Goal: Task Accomplishment & Management: Use online tool/utility

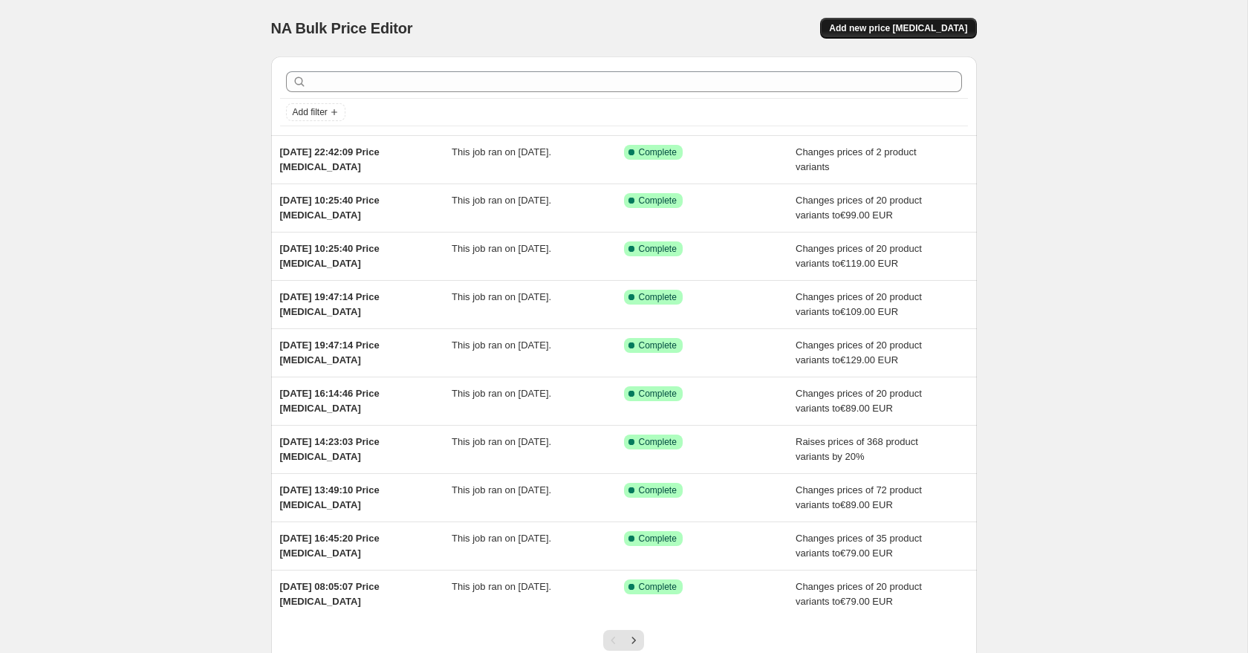
click at [912, 27] on span "Add new price [MEDICAL_DATA]" at bounding box center [898, 28] width 138 height 12
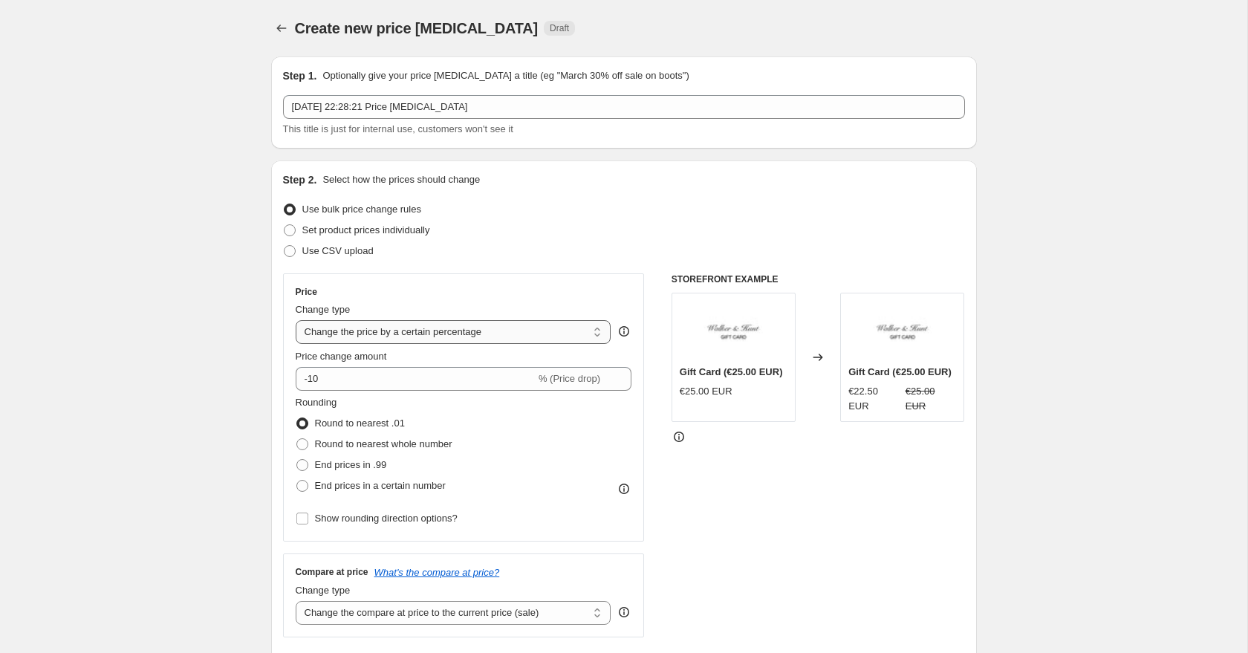
click at [363, 328] on select "Change the price to a certain amount Change the price by a certain amount Chang…" at bounding box center [454, 332] width 316 height 24
select select "to"
click at [296, 320] on select "Change the price to a certain amount Change the price by a certain amount Chang…" at bounding box center [454, 332] width 316 height 24
type input "80.00"
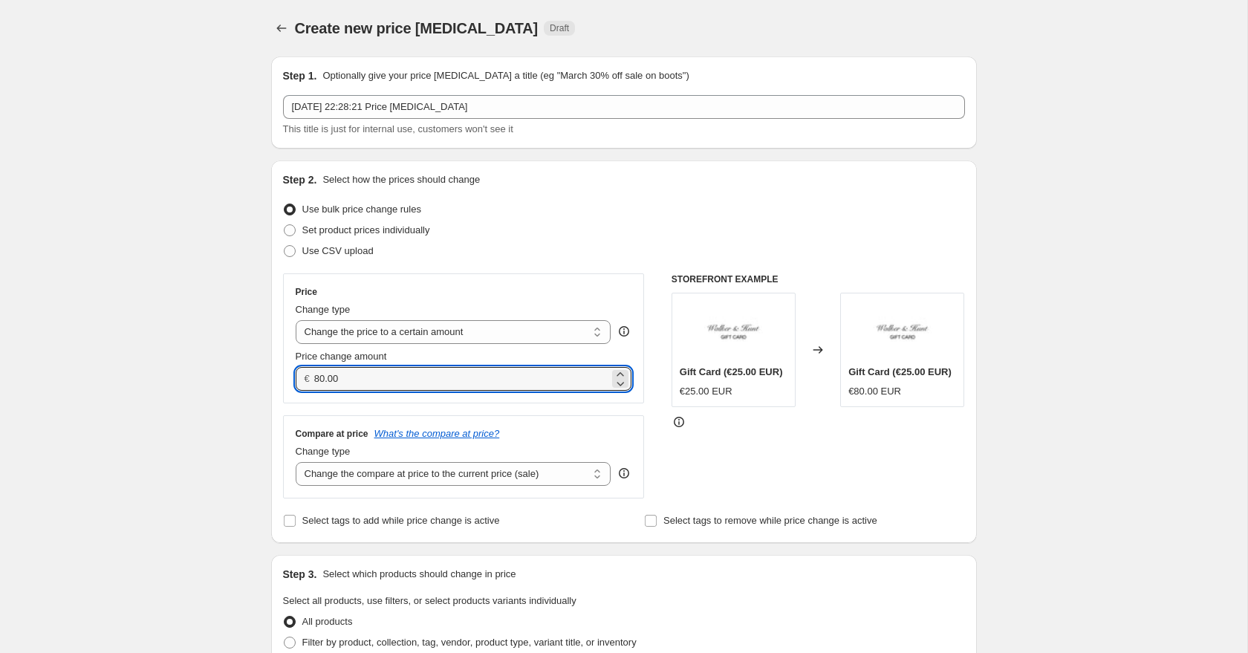
drag, startPoint x: 345, startPoint y: 383, endPoint x: 308, endPoint y: 368, distance: 39.3
click at [309, 369] on div "€ 80.00" at bounding box center [464, 379] width 337 height 24
click at [328, 478] on select "Change the compare at price to the current price (sale) Change the compare at p…" at bounding box center [454, 474] width 316 height 24
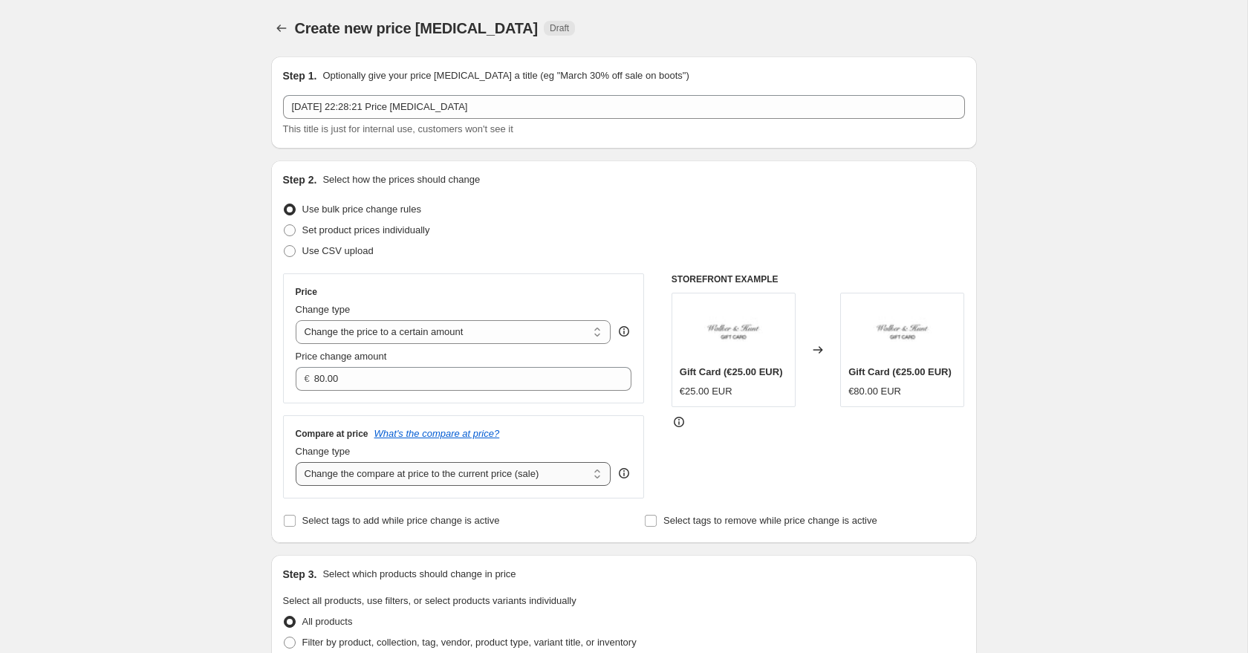
select select "to"
click at [296, 462] on select "Change the compare at price to the current price (sale) Change the compare at p…" at bounding box center [454, 474] width 316 height 24
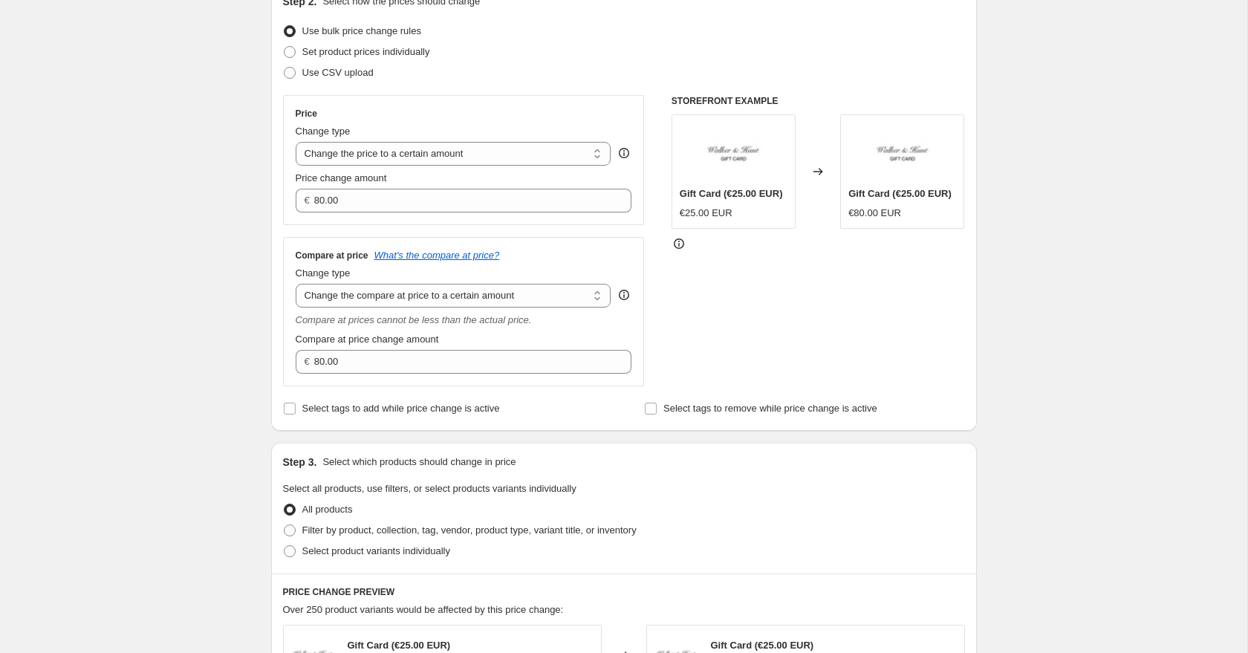
scroll to position [277, 0]
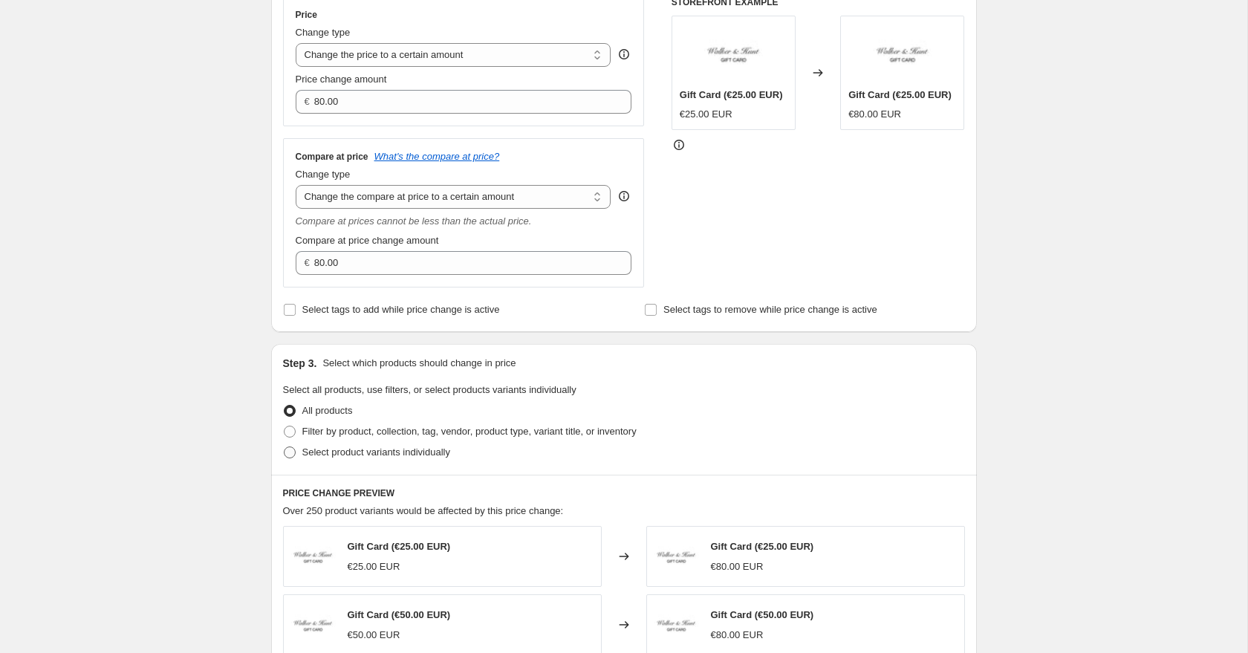
click at [289, 452] on span at bounding box center [290, 453] width 12 height 12
click at [285, 447] on input "Select product variants individually" at bounding box center [284, 447] width 1 height 1
radio input "true"
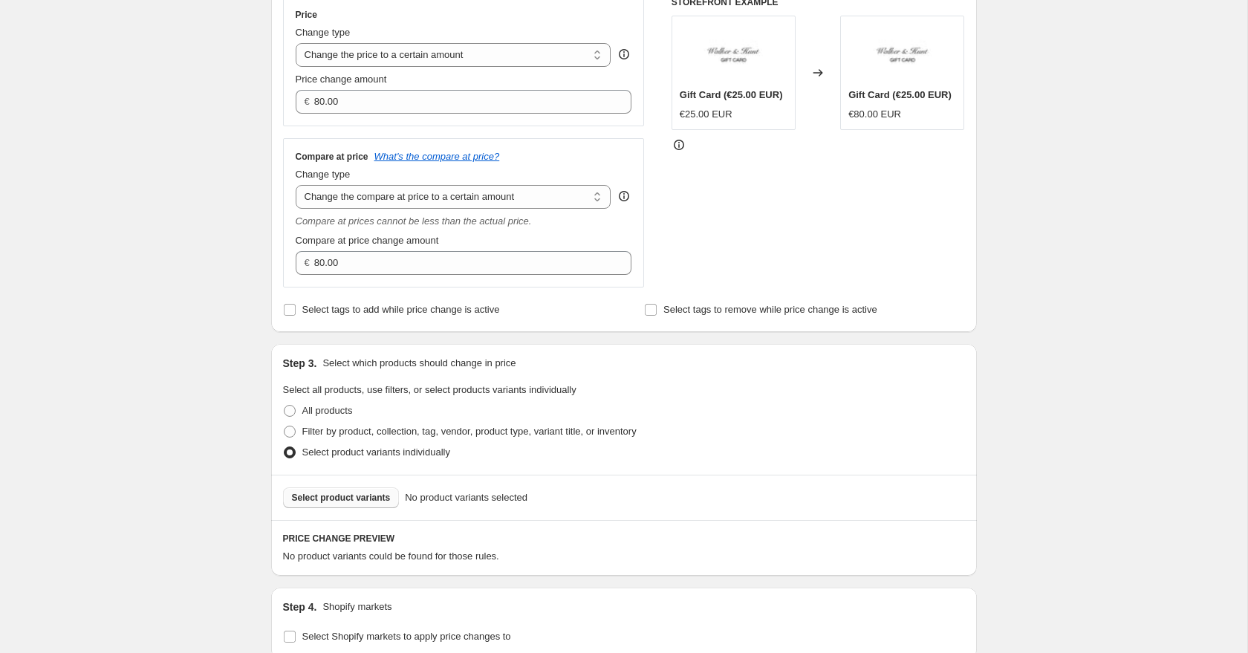
click at [325, 499] on span "Select product variants" at bounding box center [341, 498] width 99 height 12
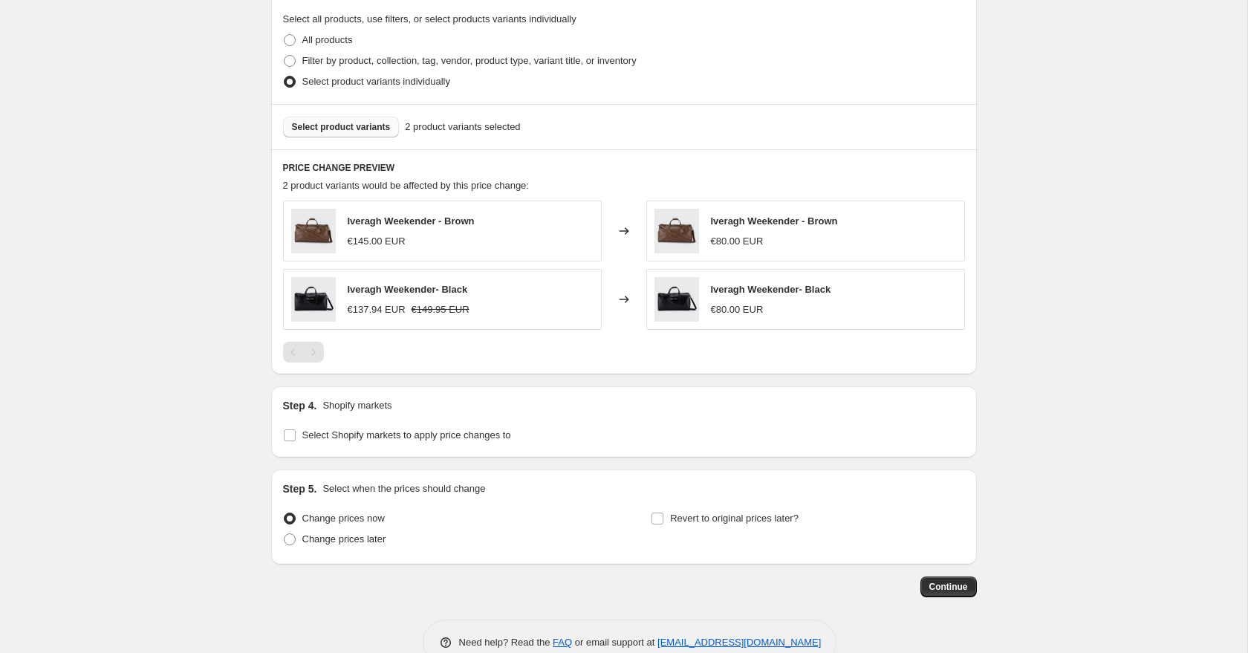
scroll to position [683, 0]
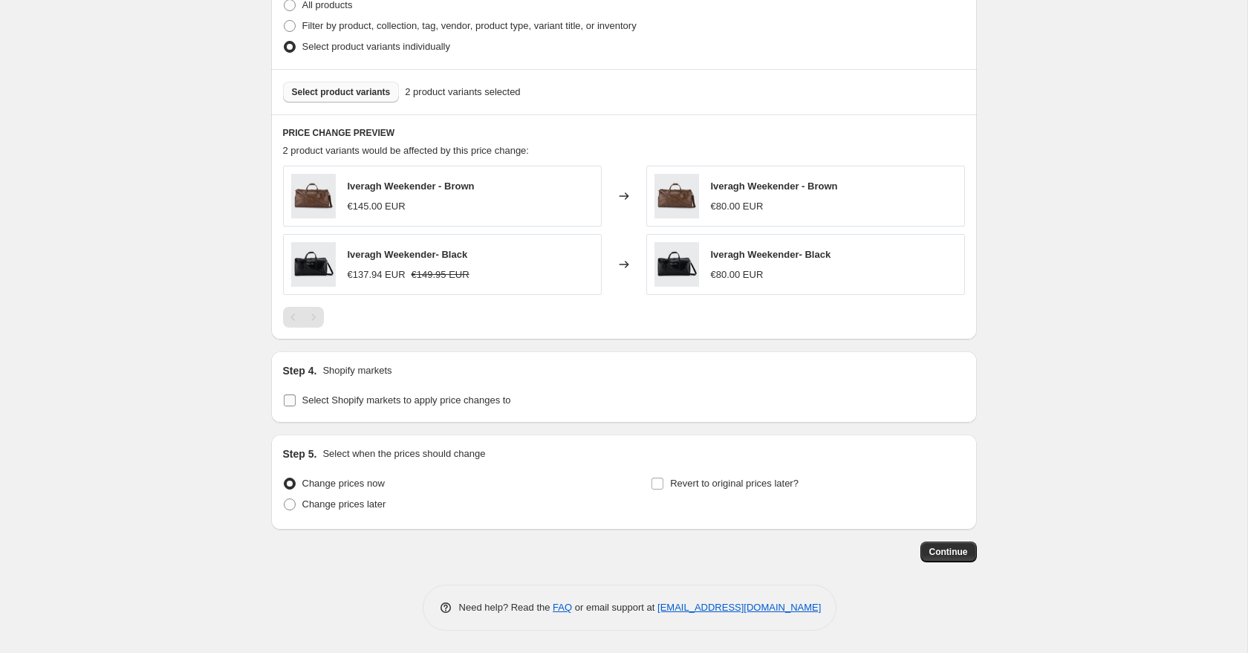
click at [288, 395] on input "Select Shopify markets to apply price changes to" at bounding box center [290, 401] width 12 height 12
checkbox input "true"
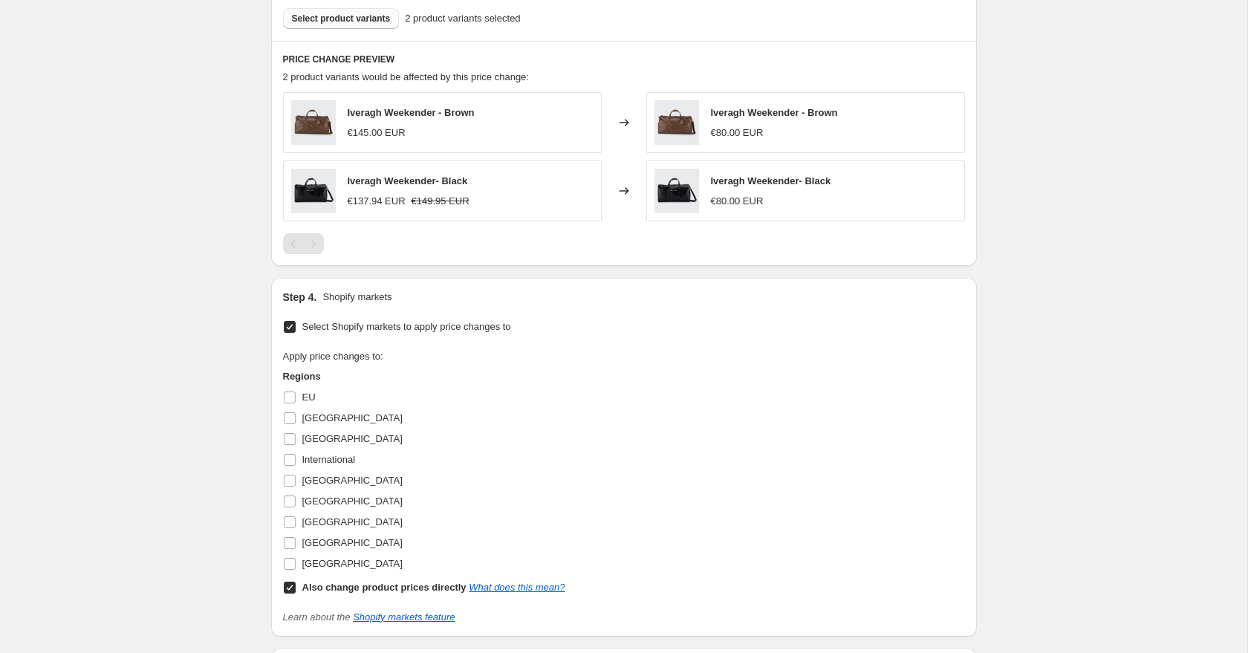
scroll to position [835, 0]
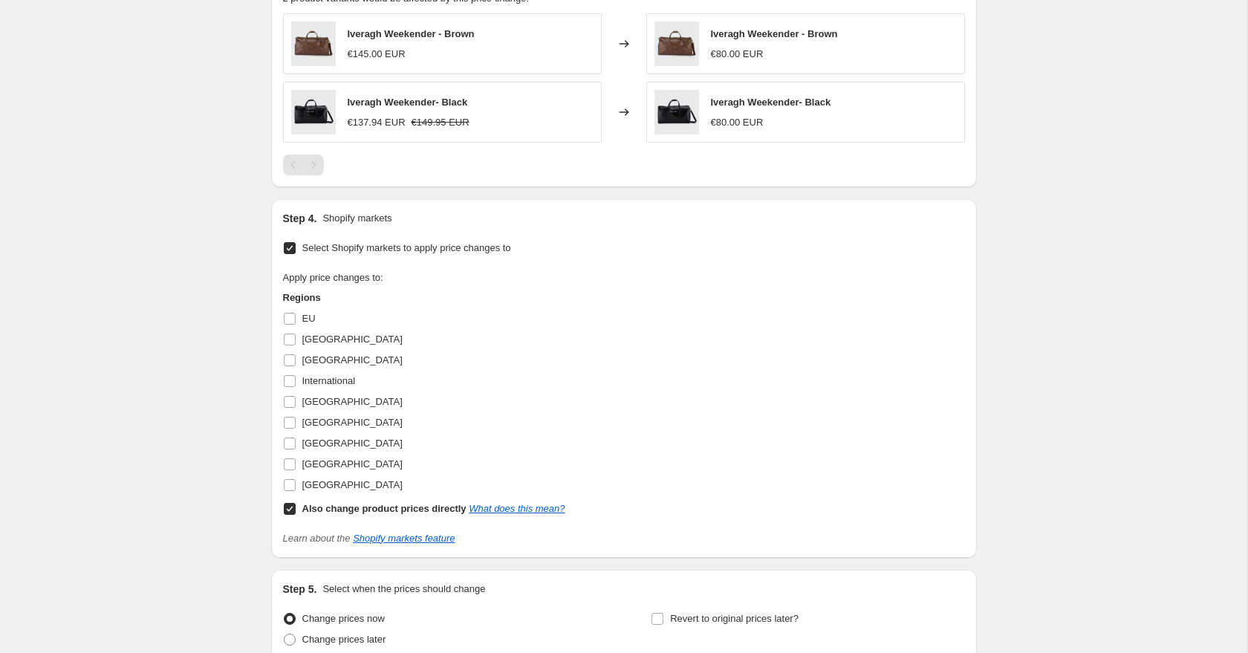
click at [285, 511] on input "Also change product prices directly What does this mean?" at bounding box center [290, 509] width 12 height 12
checkbox input "false"
click at [291, 465] on input "[GEOGRAPHIC_DATA]" at bounding box center [290, 465] width 12 height 12
checkbox input "true"
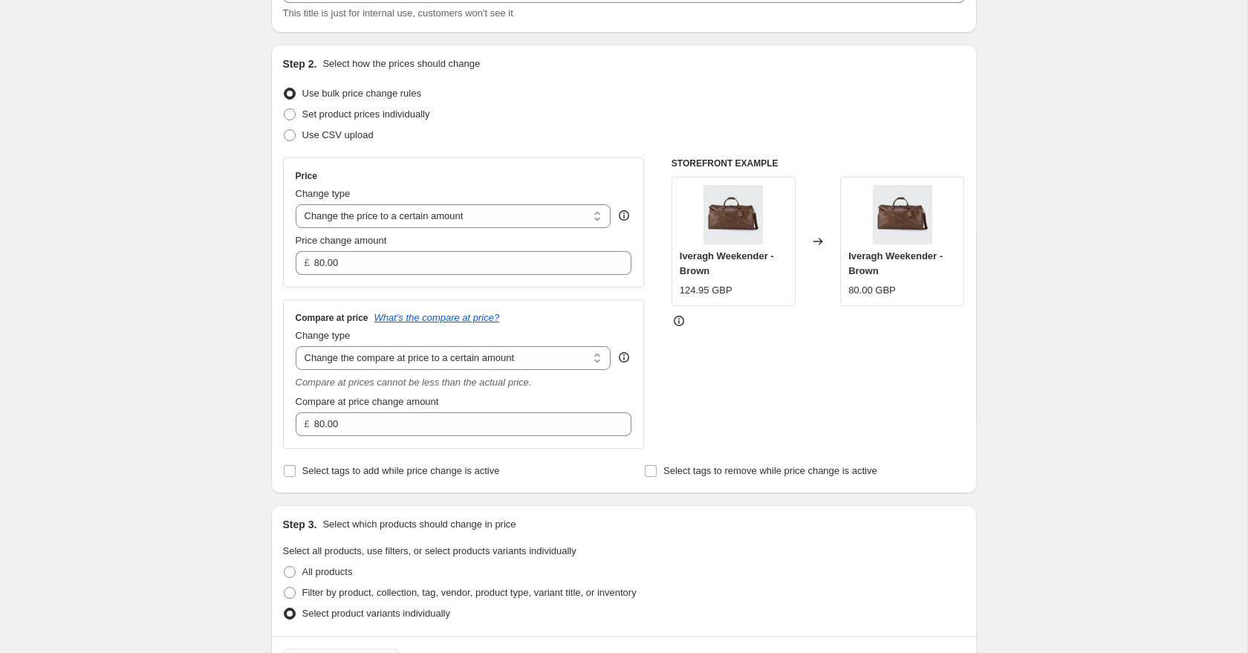
scroll to position [0, 0]
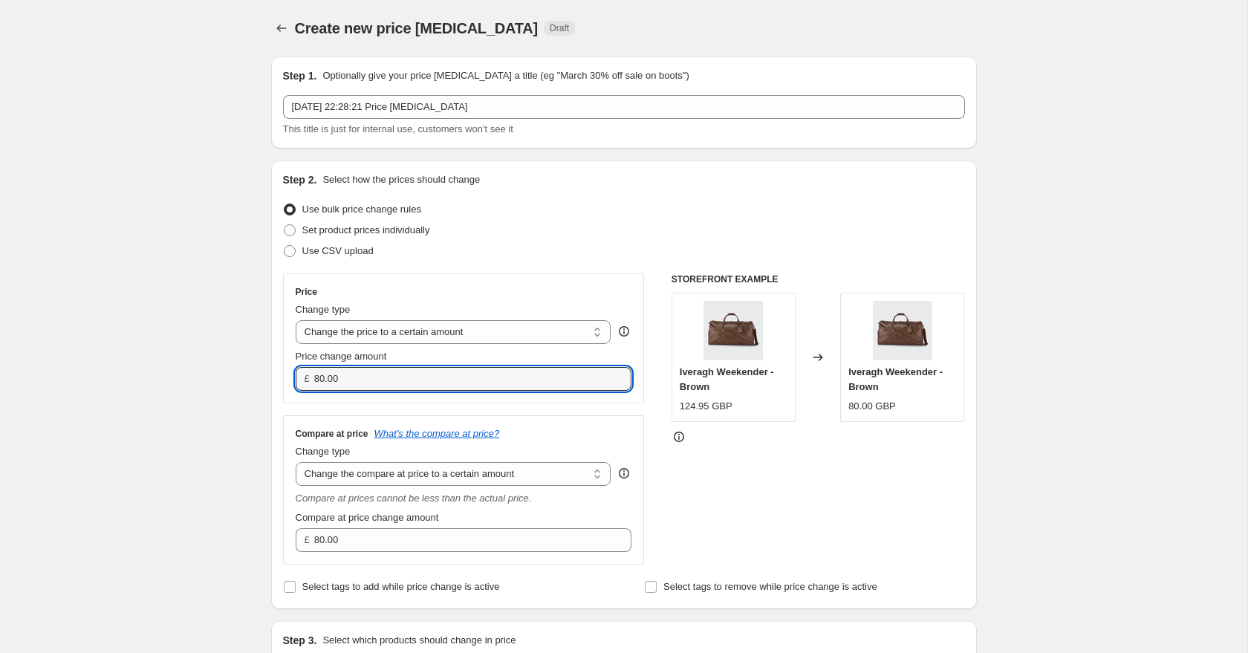
drag, startPoint x: 359, startPoint y: 378, endPoint x: 245, endPoint y: 362, distance: 114.9
click at [271, 368] on div "Step 2. Select how the prices should change Use bulk price change rules Set pro…" at bounding box center [624, 385] width 706 height 449
type input "119.00"
drag, startPoint x: 354, startPoint y: 544, endPoint x: 275, endPoint y: 520, distance: 82.3
click at [280, 521] on div "Step 2. Select how the prices should change Use bulk price change rules Set pro…" at bounding box center [624, 385] width 706 height 449
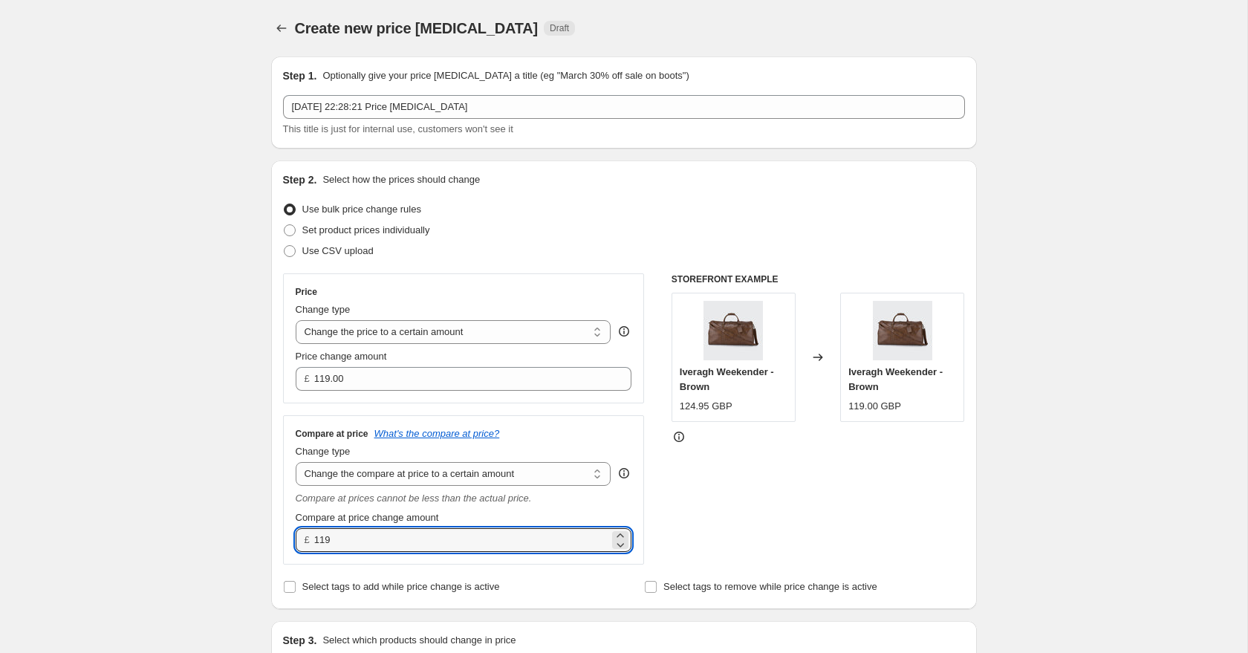
type input "119.00"
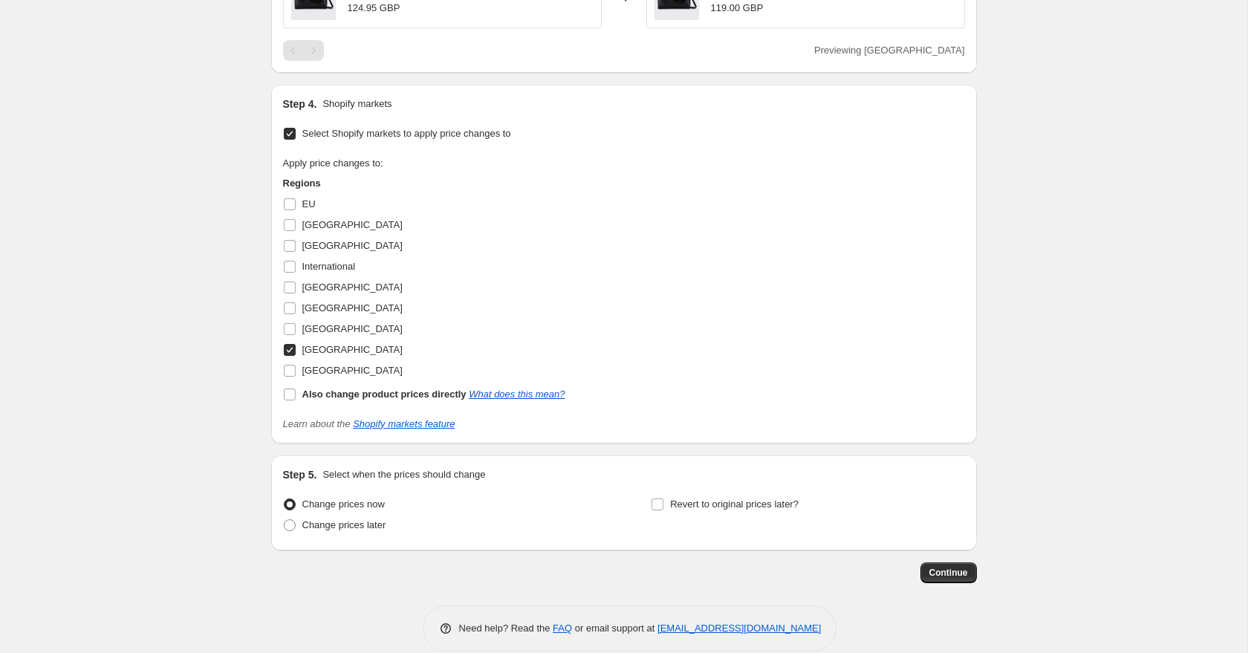
scroll to position [971, 0]
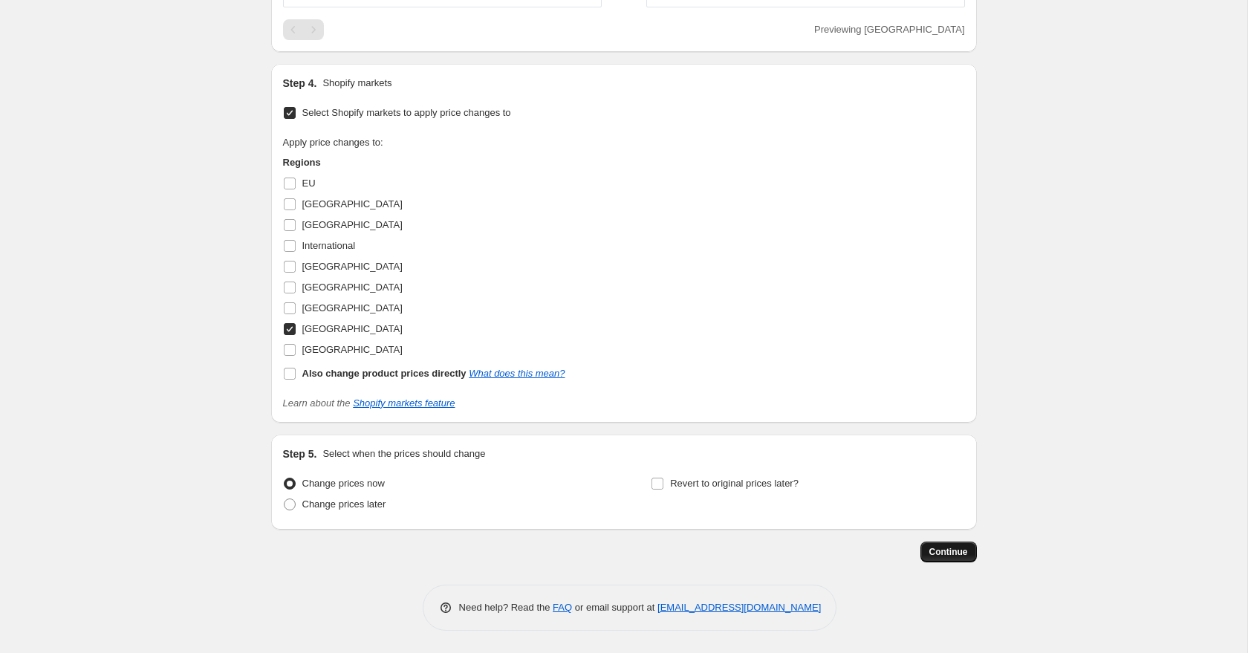
click at [953, 559] on button "Continue" at bounding box center [949, 552] width 56 height 21
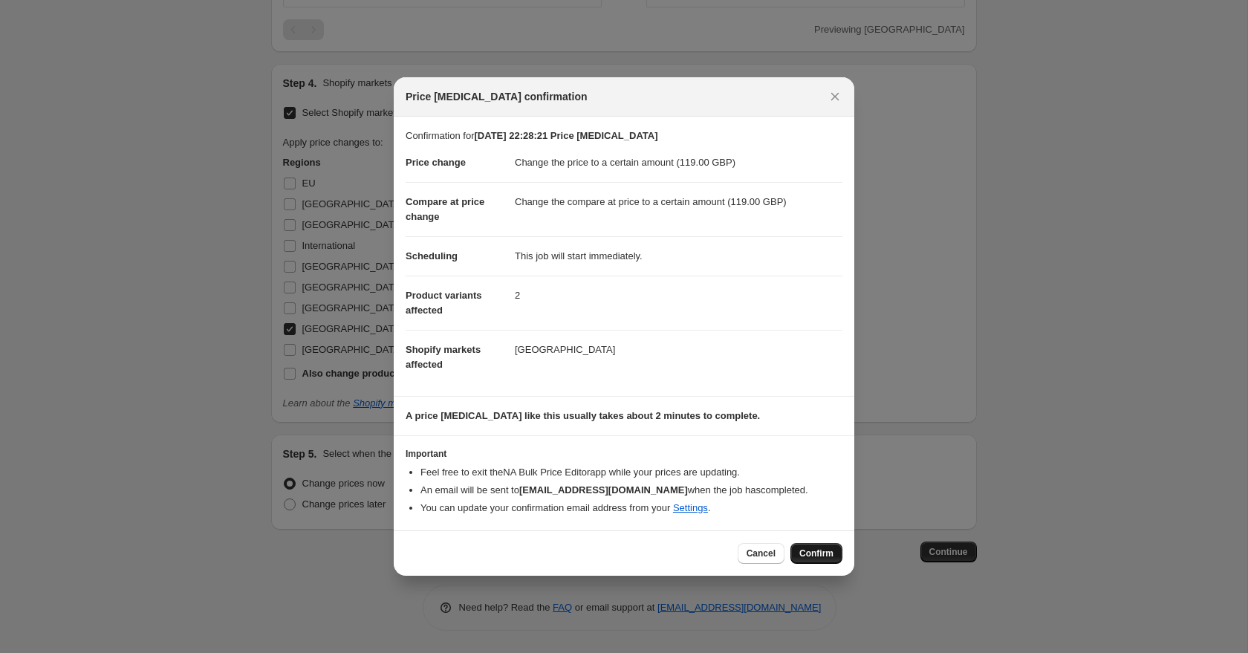
click at [829, 560] on span "Confirm" at bounding box center [817, 554] width 34 height 12
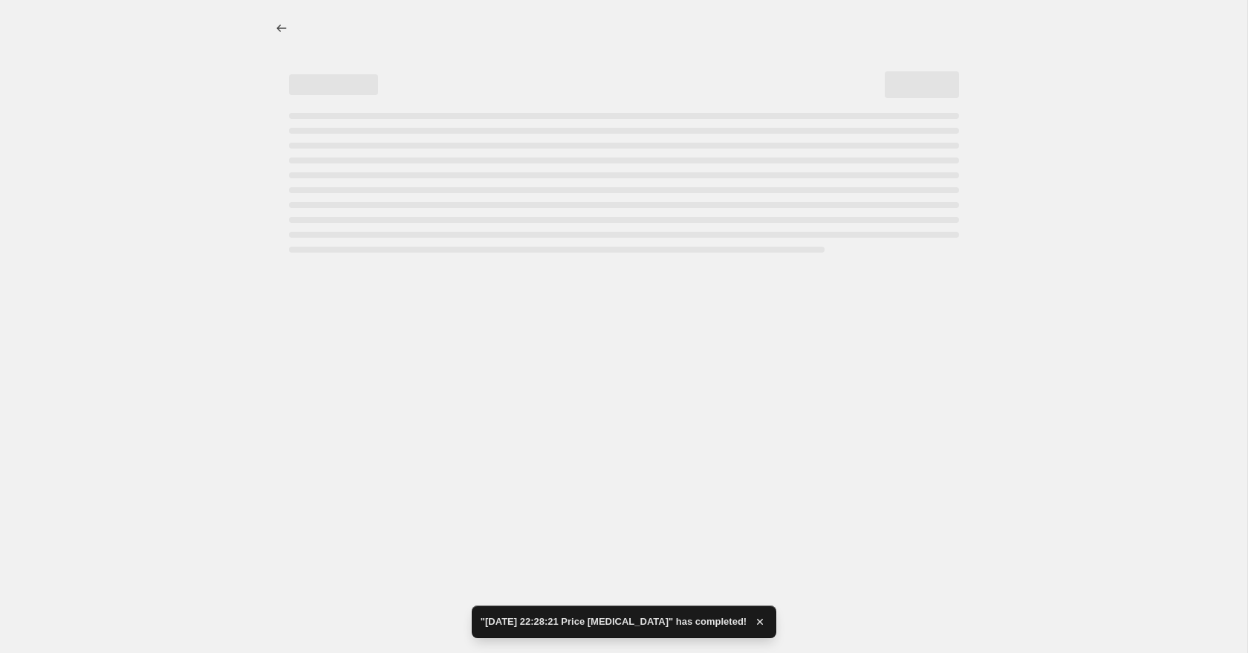
select select "to"
